Goal: Book appointment/travel/reservation

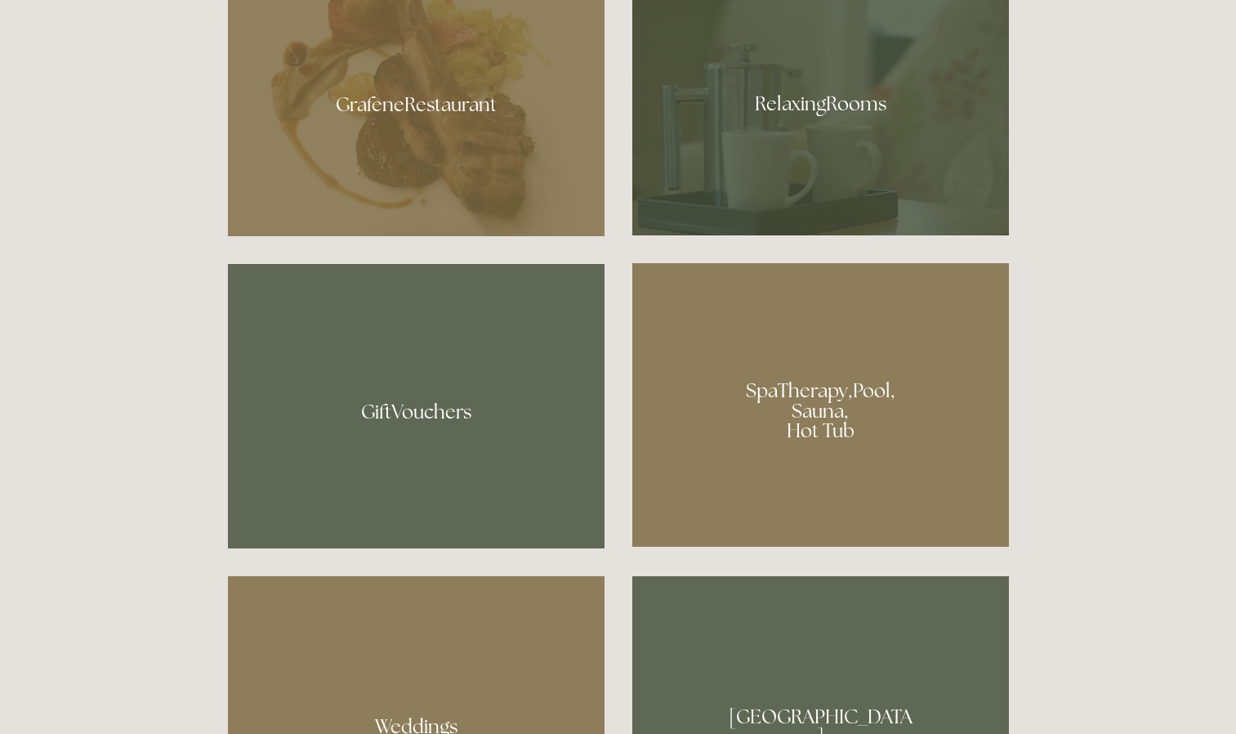
scroll to position [1183, 0]
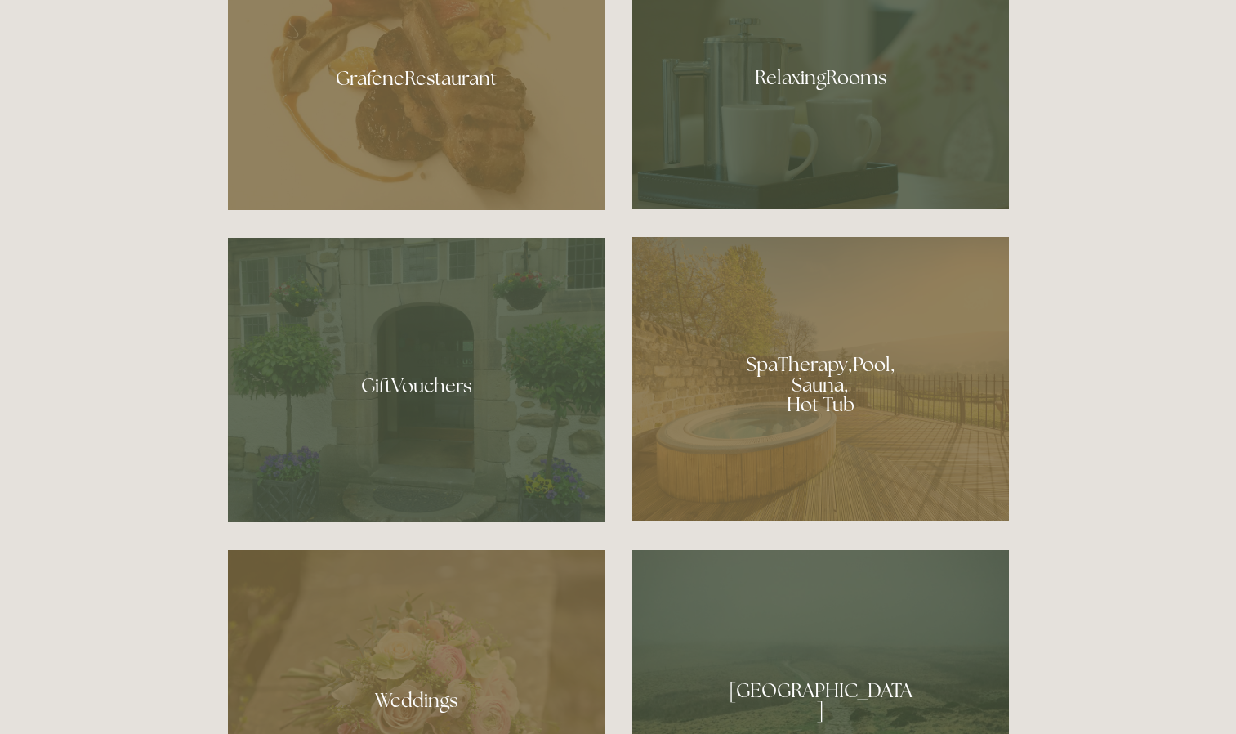
click at [807, 384] on div at bounding box center [820, 379] width 377 height 284
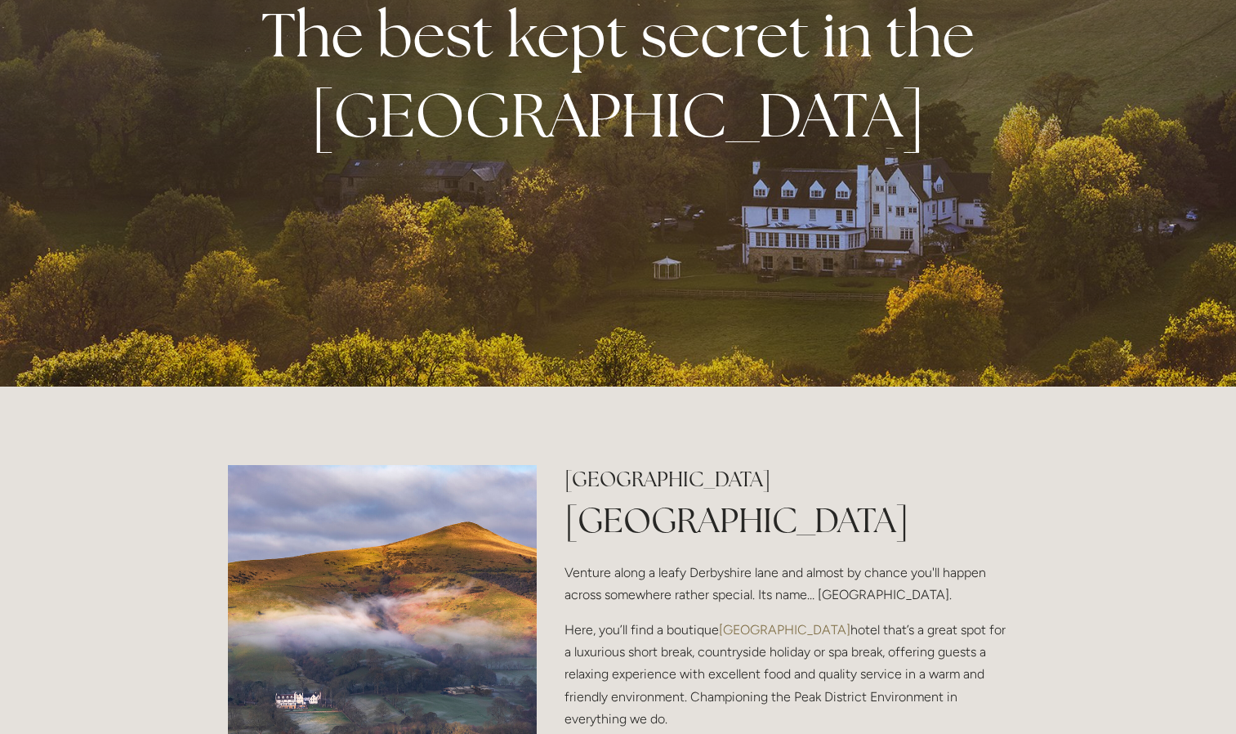
scroll to position [0, 0]
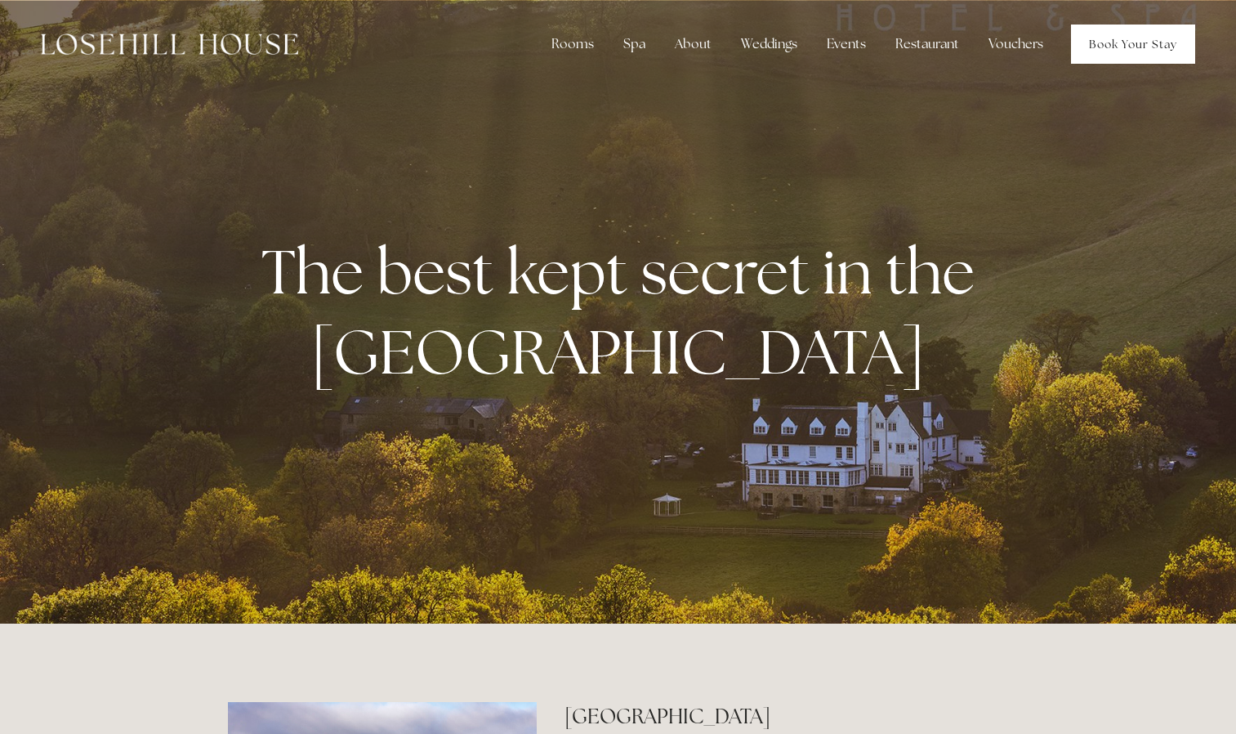
click at [1129, 38] on link "Book Your Stay" at bounding box center [1133, 44] width 124 height 39
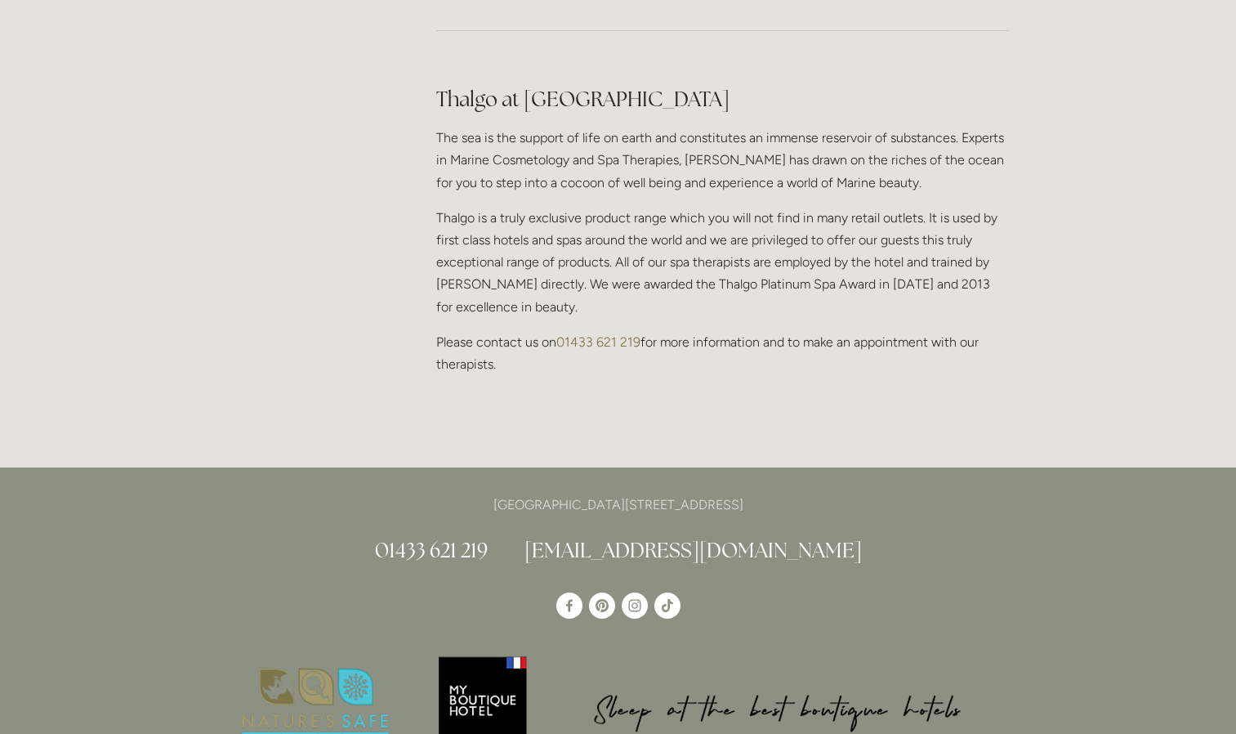
scroll to position [1487, 0]
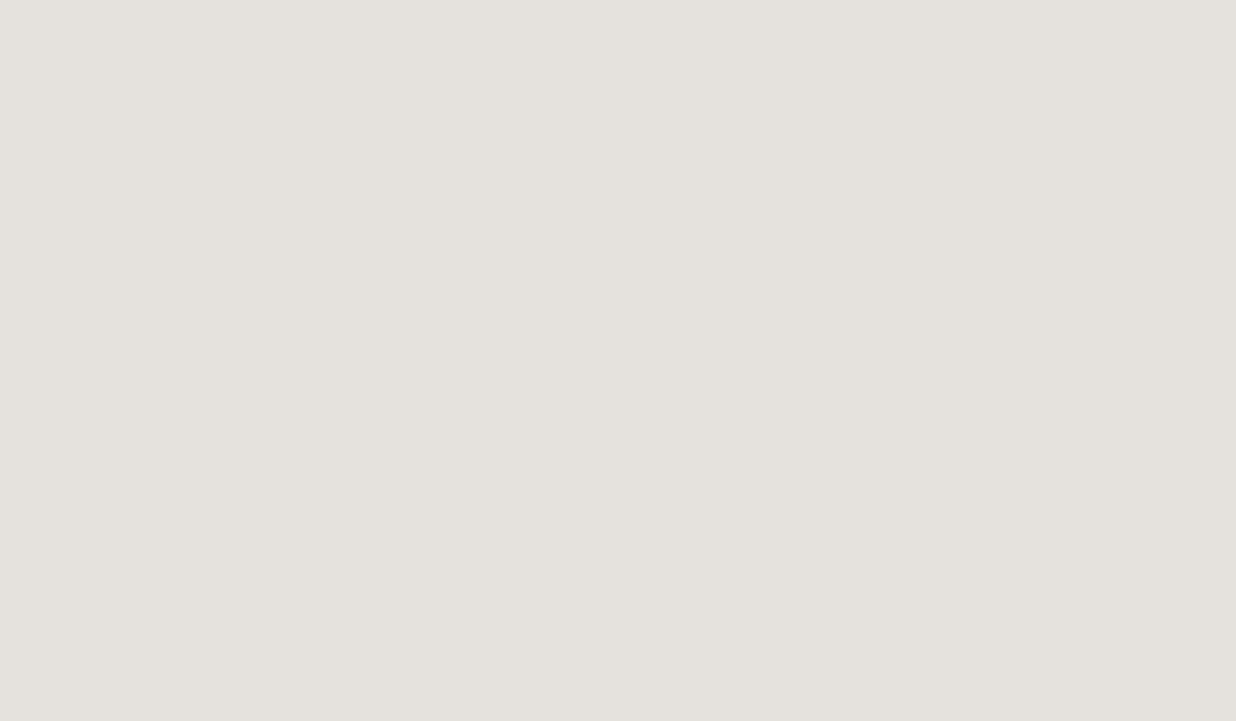
scroll to position [512, 0]
